Goal: Task Accomplishment & Management: Manage account settings

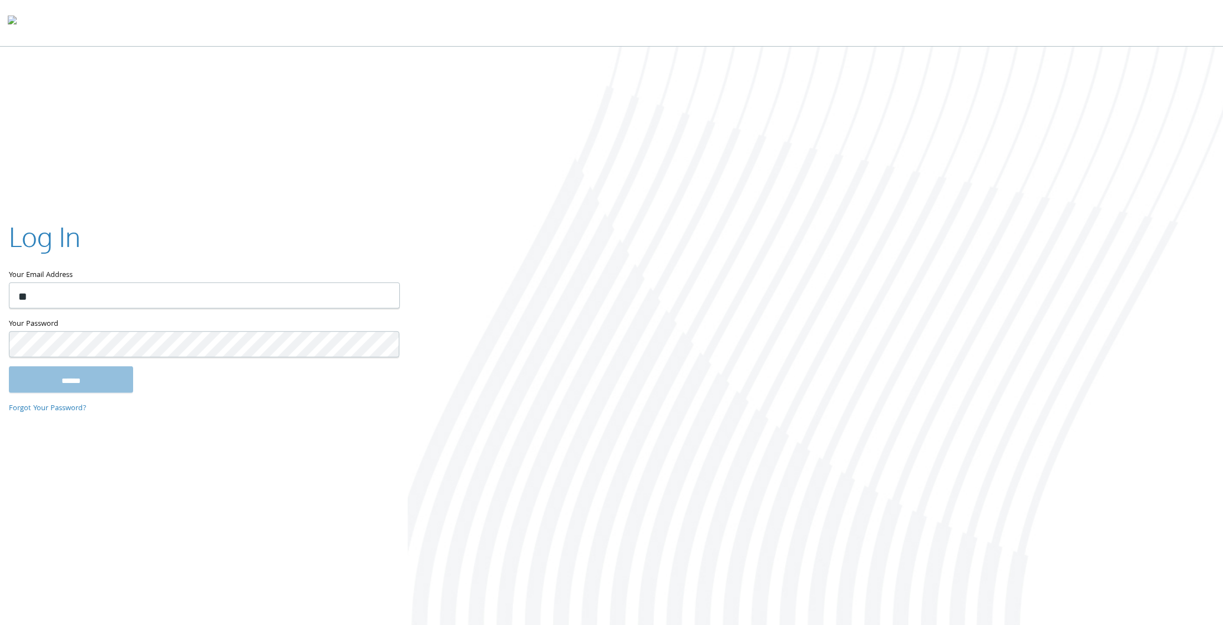
type input "*"
type input "**********"
click at [9, 366] on input "******" at bounding box center [71, 379] width 124 height 27
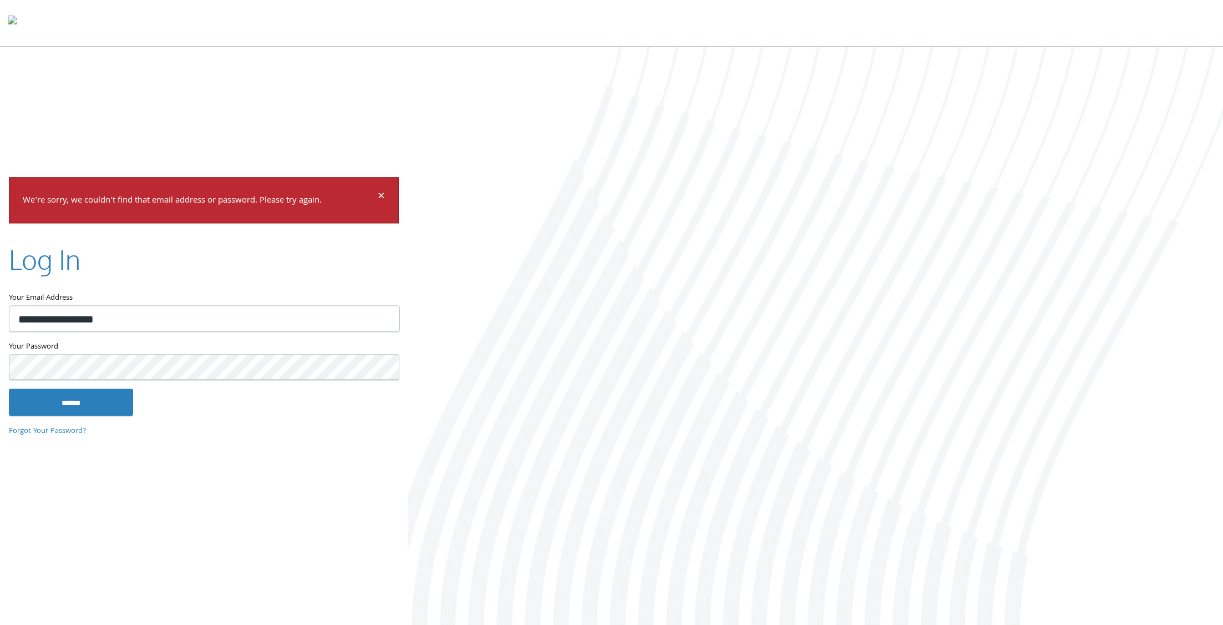
click at [9, 389] on input "******" at bounding box center [71, 402] width 124 height 27
